Goal: Task Accomplishment & Management: Use online tool/utility

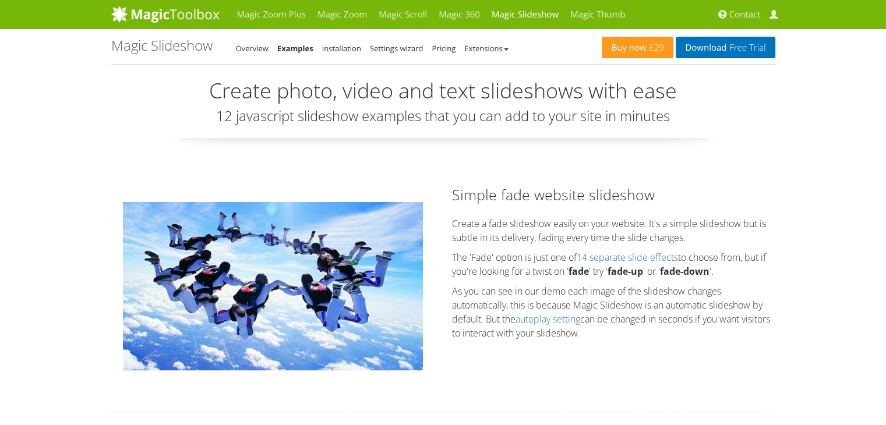
click at [280, 281] on img at bounding box center [273, 286] width 300 height 168
click at [281, 283] on img at bounding box center [273, 286] width 300 height 168
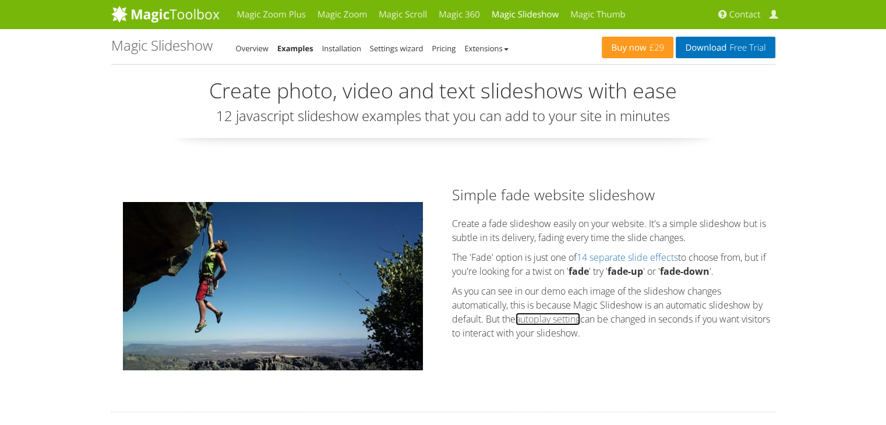
click at [546, 319] on link "autoplay setting" at bounding box center [548, 319] width 65 height 13
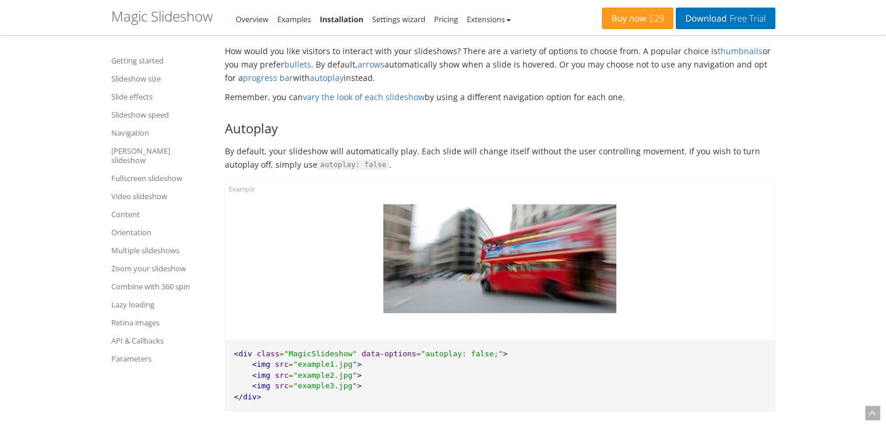
scroll to position [3568, 0]
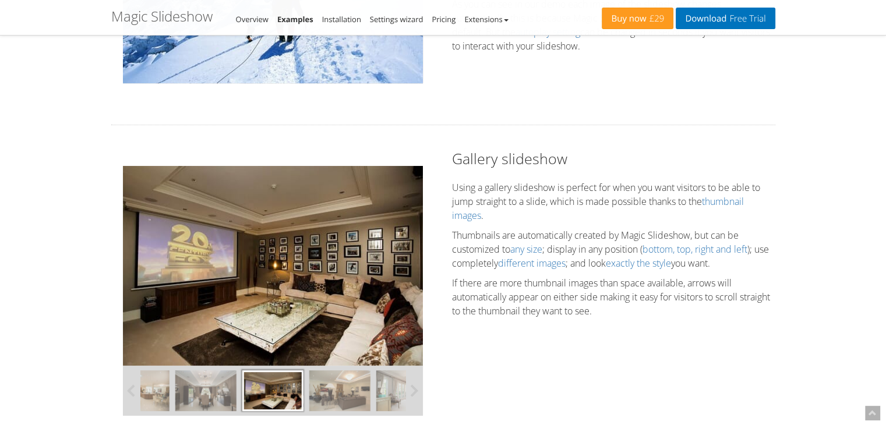
scroll to position [291, 0]
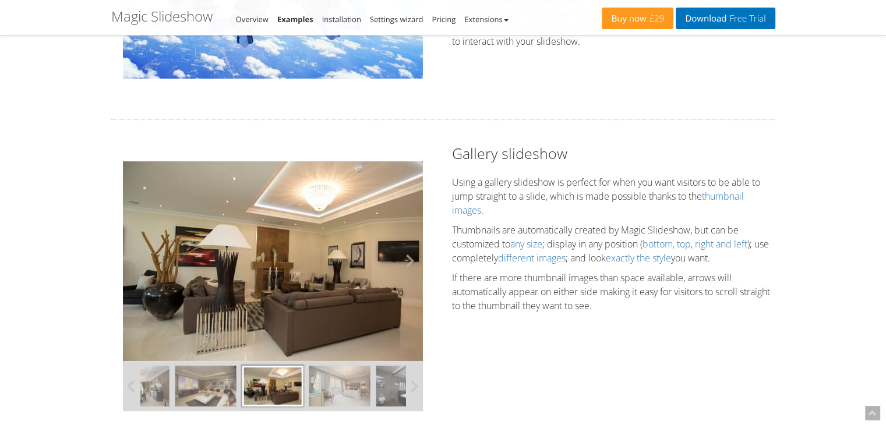
click at [410, 260] on button at bounding box center [405, 261] width 35 height 200
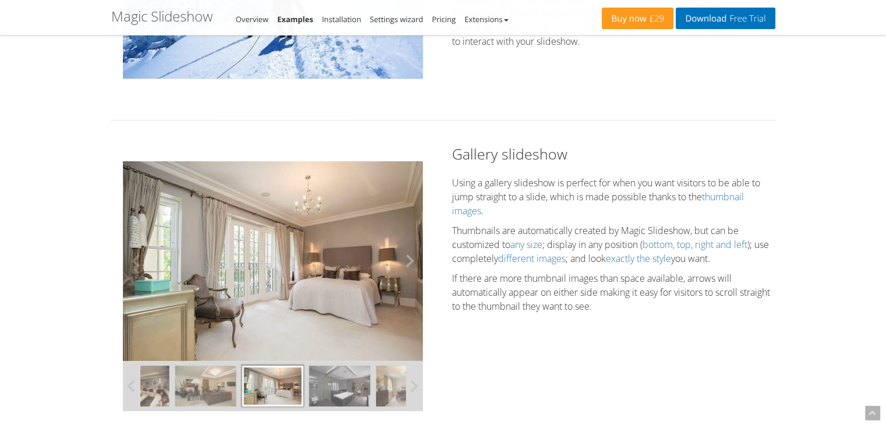
click at [404, 262] on button at bounding box center [405, 261] width 35 height 200
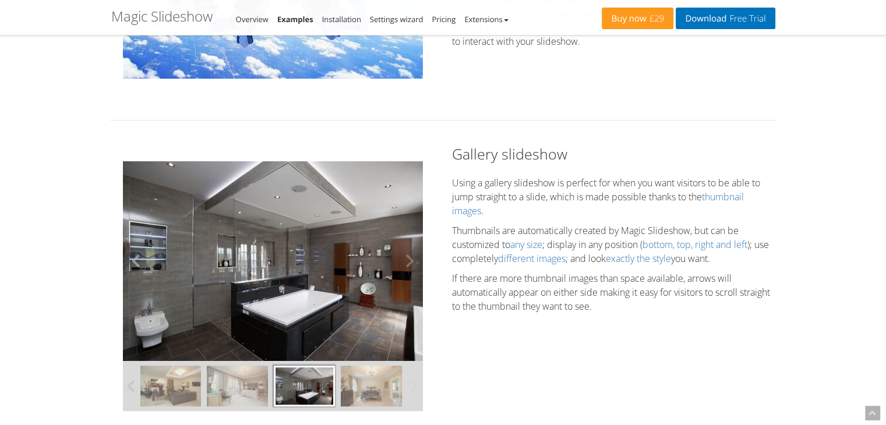
click at [133, 260] on button at bounding box center [140, 261] width 35 height 200
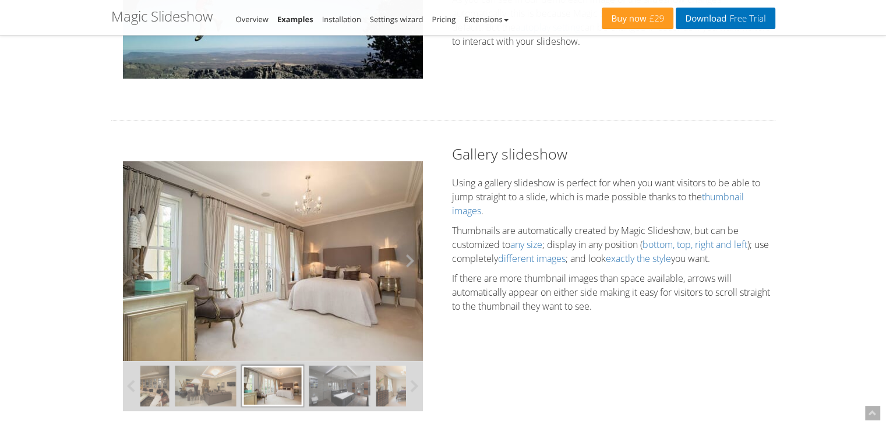
click at [410, 262] on button at bounding box center [405, 261] width 35 height 200
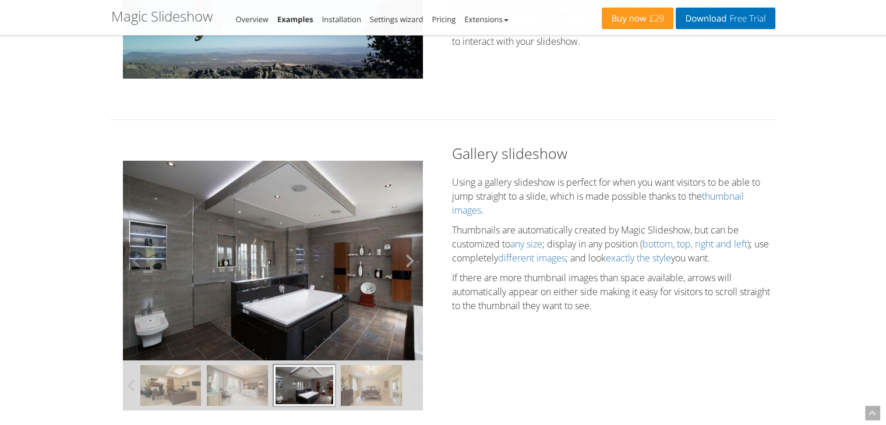
click at [410, 262] on button at bounding box center [405, 261] width 35 height 200
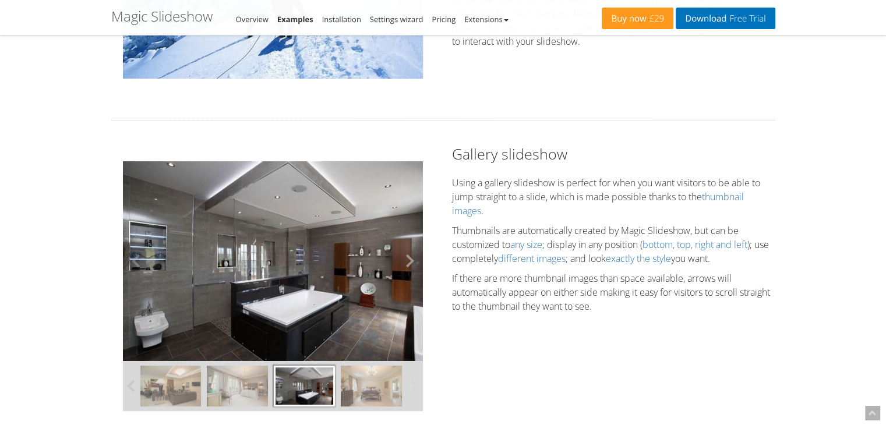
click at [410, 262] on button at bounding box center [405, 261] width 35 height 200
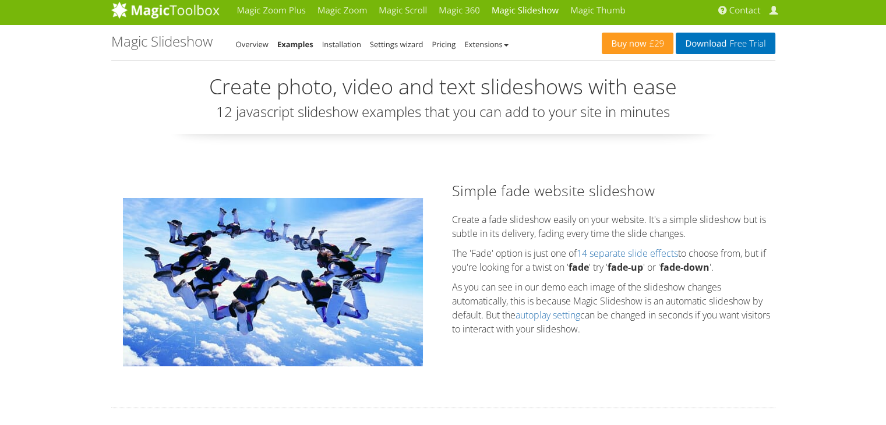
scroll to position [0, 0]
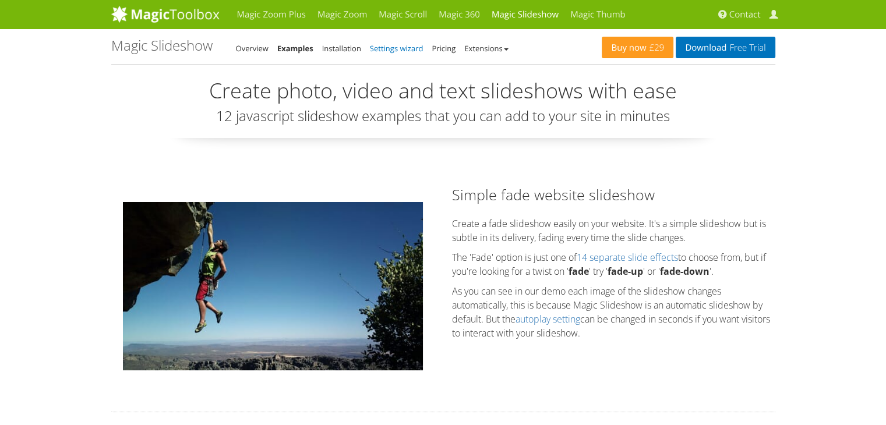
click at [382, 47] on link "Settings wizard" at bounding box center [397, 48] width 54 height 10
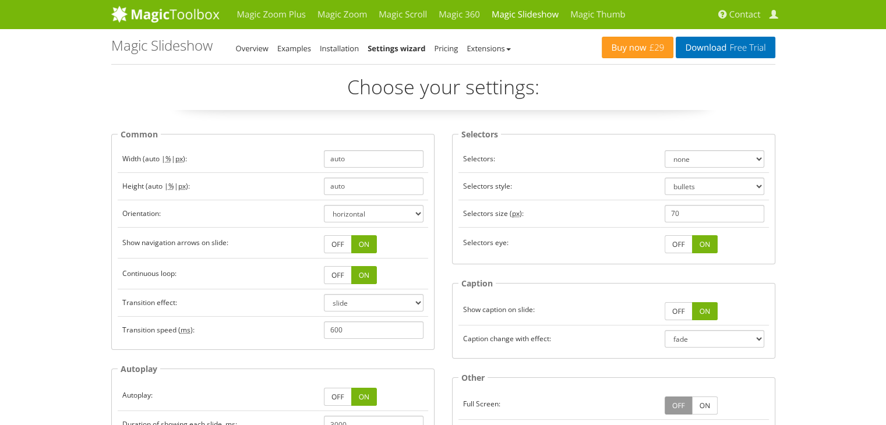
click at [339, 242] on link "OFF" at bounding box center [338, 244] width 28 height 18
click at [363, 242] on link "ON" at bounding box center [364, 244] width 26 height 18
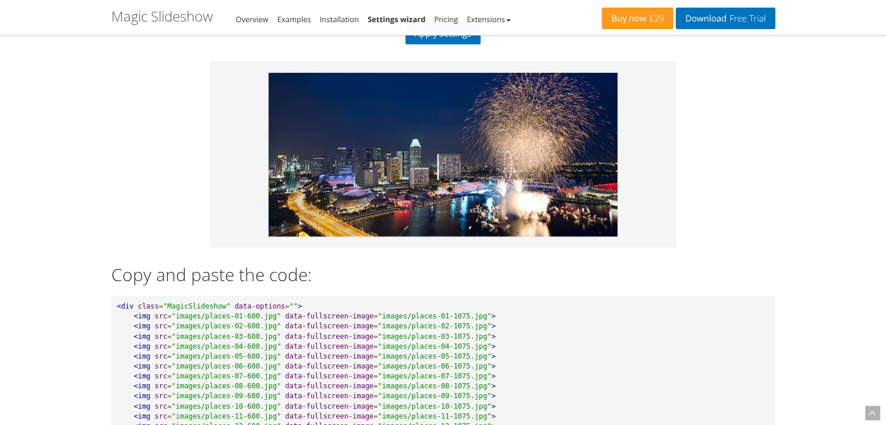
scroll to position [466, 0]
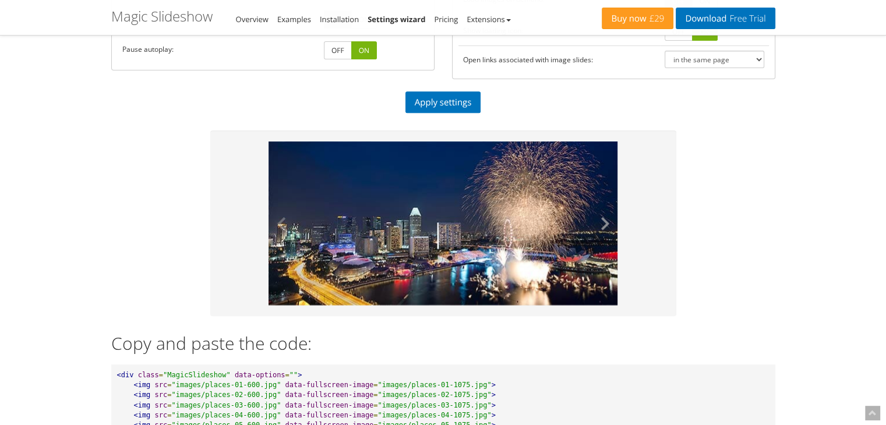
click at [601, 221] on button at bounding box center [600, 224] width 35 height 164
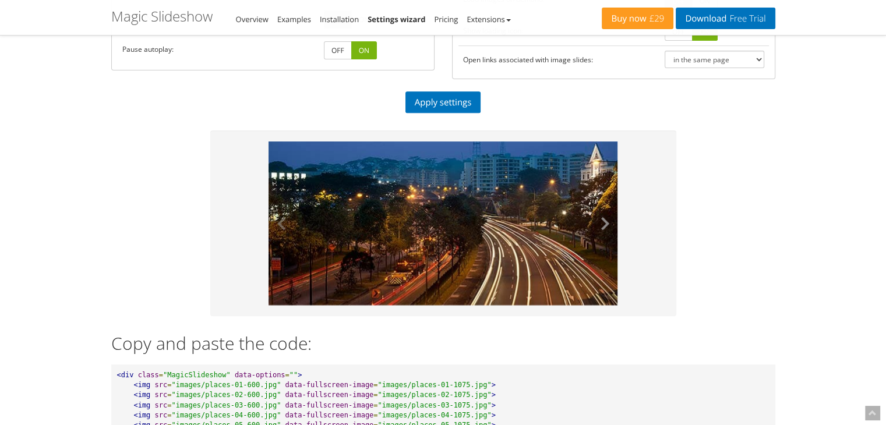
click at [605, 219] on button at bounding box center [600, 224] width 35 height 164
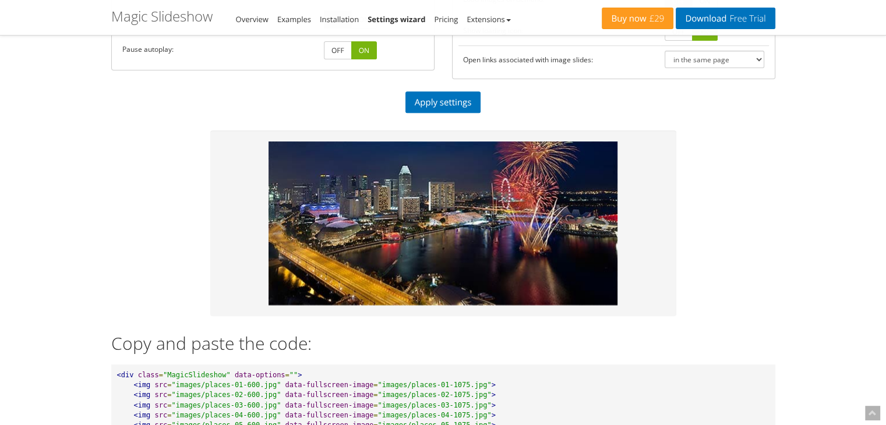
click at [594, 222] on button at bounding box center [600, 224] width 35 height 164
